Goal: Task Accomplishment & Management: Manage account settings

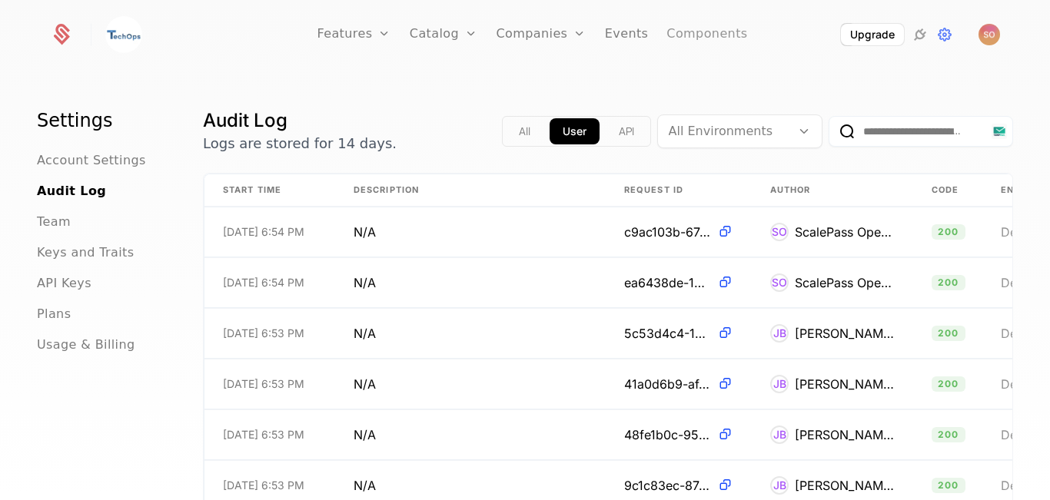
click at [706, 35] on link "Components" at bounding box center [706, 34] width 81 height 69
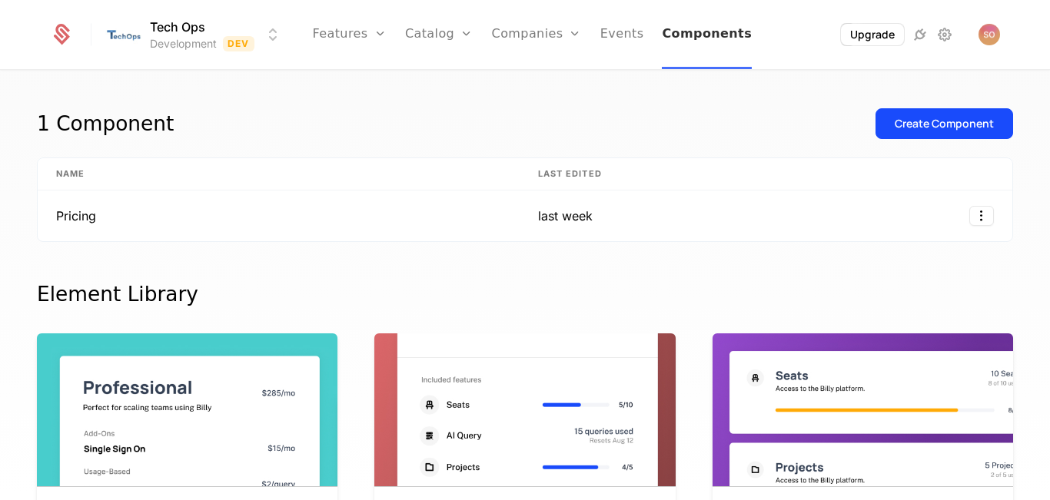
click at [706, 35] on link "Components" at bounding box center [707, 34] width 90 height 69
click at [911, 38] on icon at bounding box center [920, 34] width 18 height 18
click at [921, 32] on icon at bounding box center [920, 34] width 18 height 18
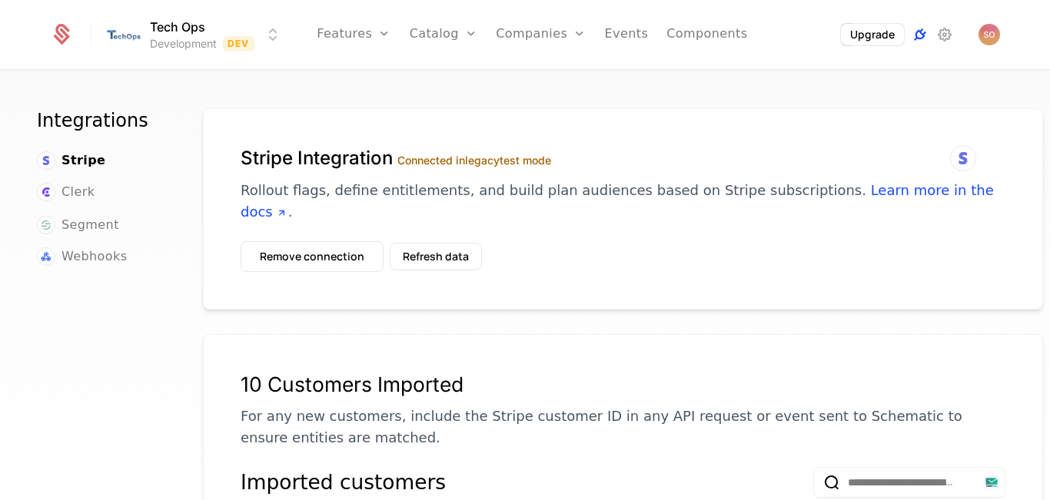
click at [921, 32] on icon at bounding box center [920, 34] width 18 height 18
click at [112, 260] on span "Webhooks" at bounding box center [93, 256] width 65 height 18
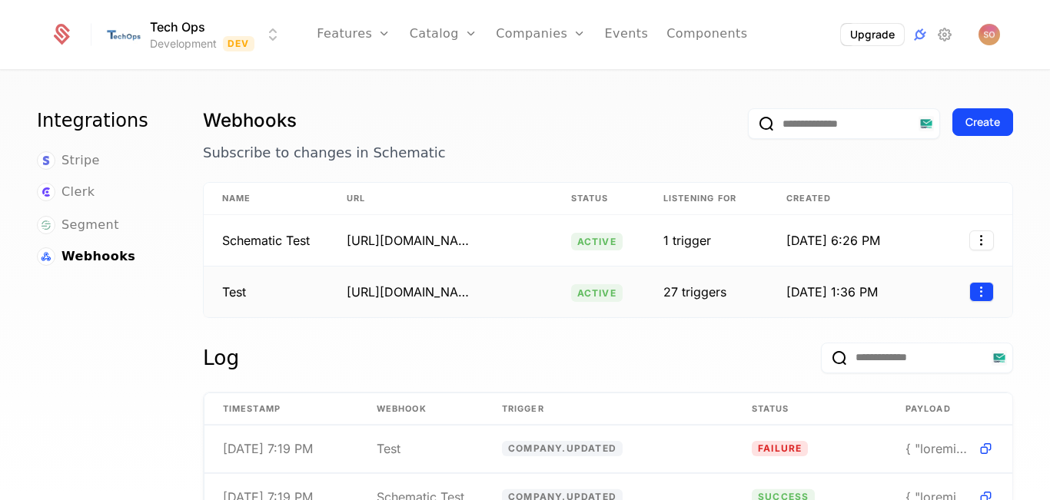
click at [966, 294] on html "Tech Ops Development Dev Features Features Flags Catalog Plans Add Ons Configur…" at bounding box center [525, 250] width 1050 height 500
click at [855, 325] on div "View" at bounding box center [866, 331] width 33 height 22
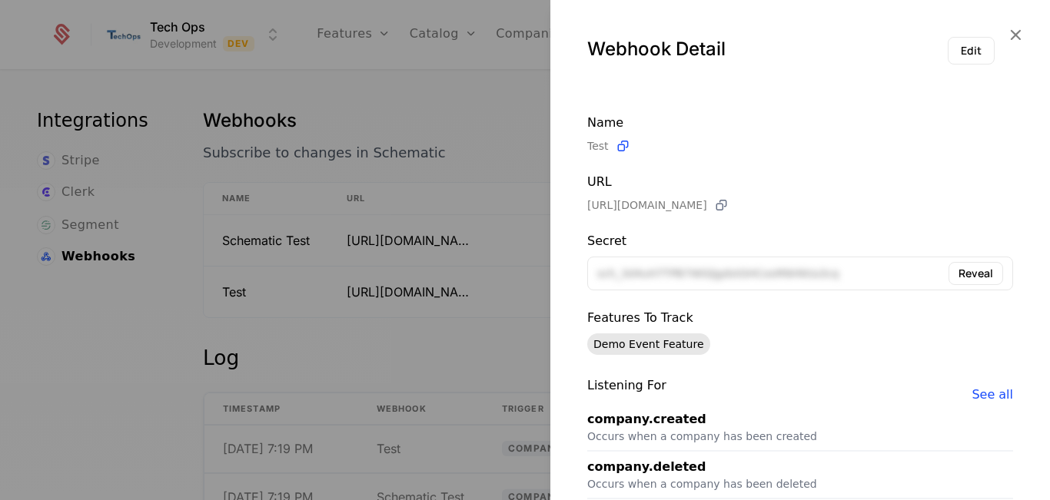
click at [729, 208] on icon at bounding box center [721, 205] width 16 height 16
click at [964, 49] on button "Edit" at bounding box center [970, 51] width 47 height 28
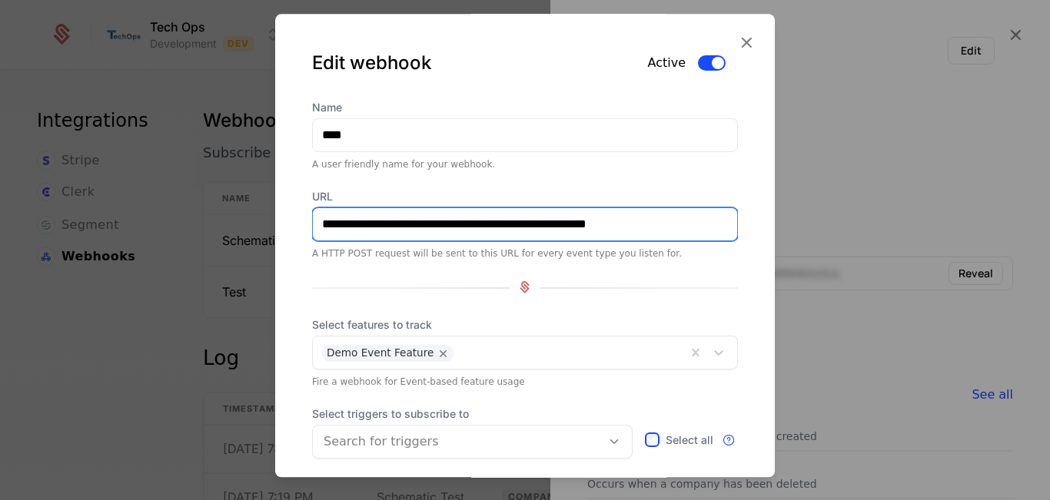
click at [414, 219] on input "**********" at bounding box center [525, 224] width 424 height 32
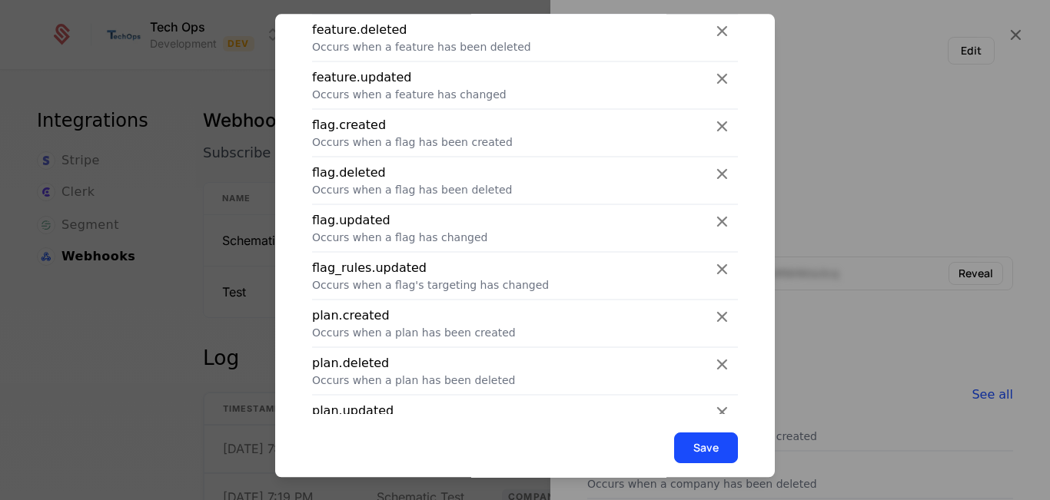
scroll to position [113, 0]
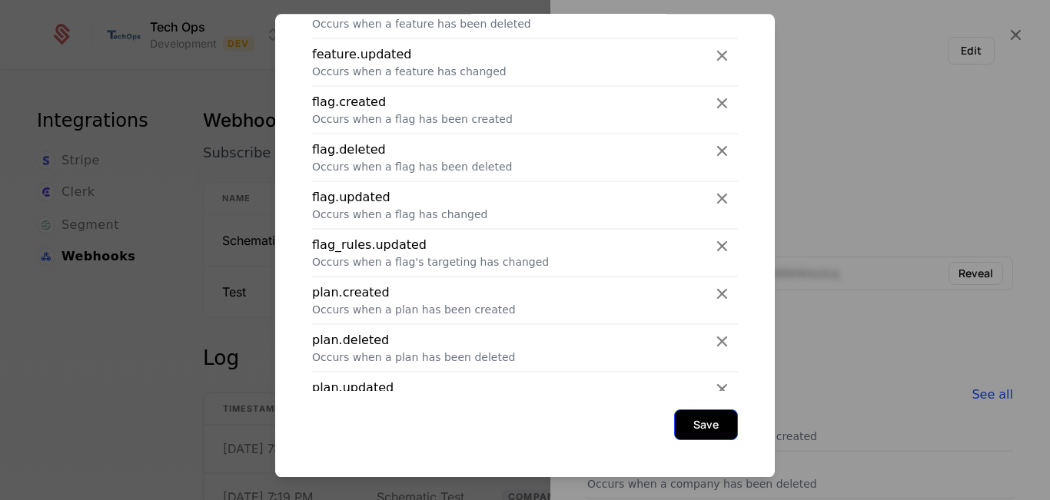
type input "**********"
click at [674, 424] on button "Save" at bounding box center [706, 425] width 64 height 31
